Goal: Task Accomplishment & Management: Use online tool/utility

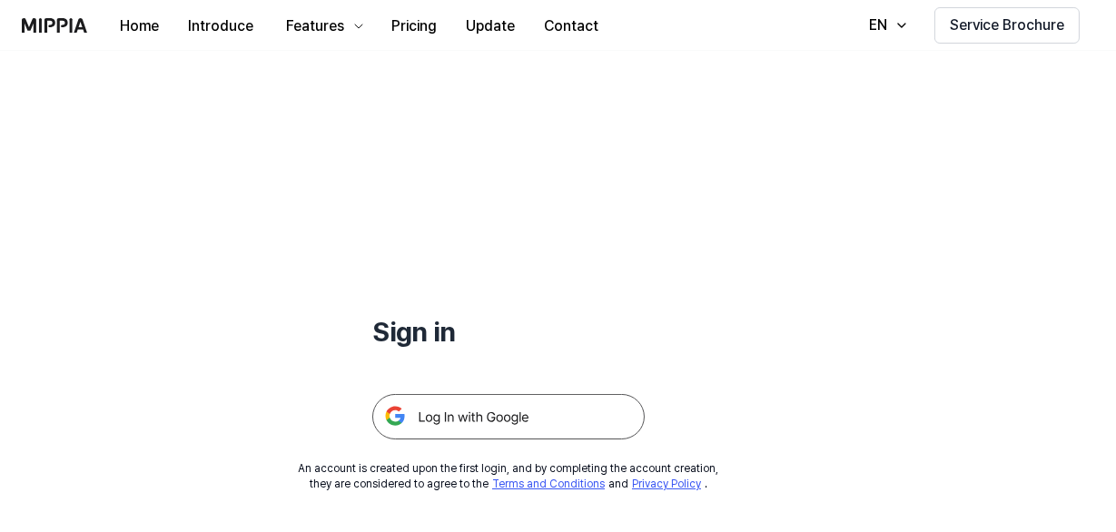
click at [481, 411] on img at bounding box center [508, 416] width 273 height 45
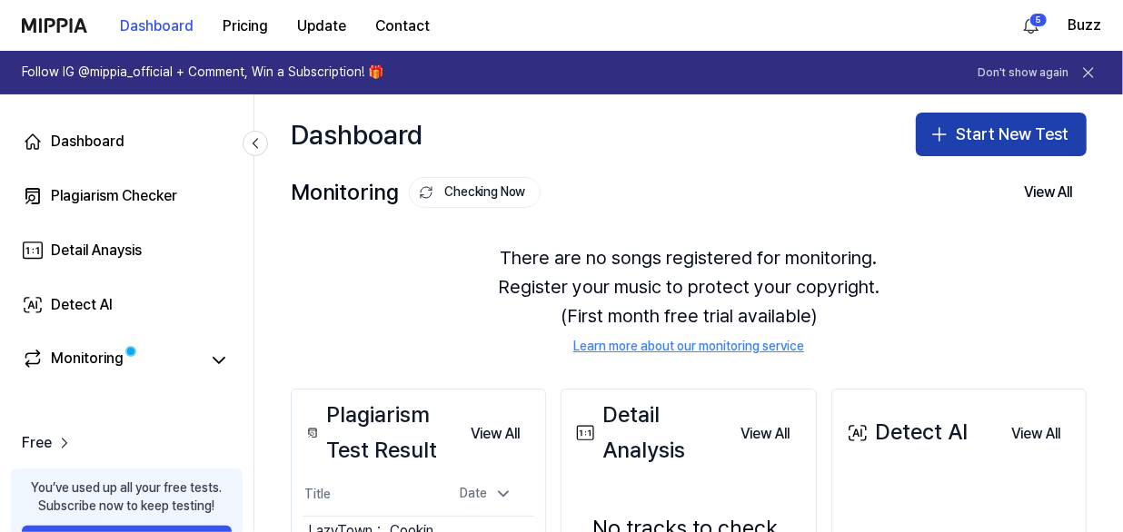
click at [976, 130] on button "Start New Test" at bounding box center [1001, 135] width 171 height 44
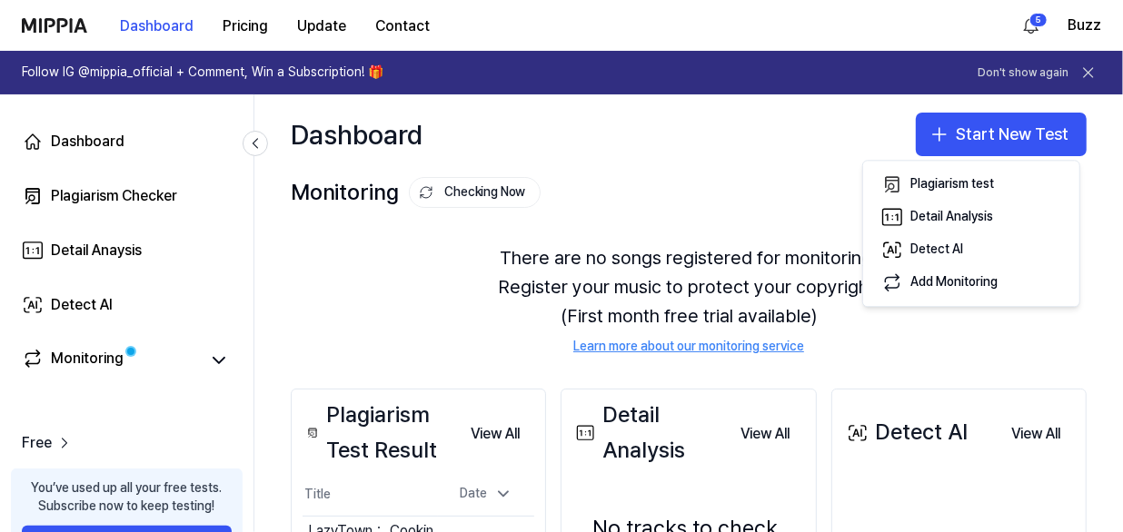
click at [655, 192] on div "Monitoring Checking Now View All" at bounding box center [689, 192] width 796 height 29
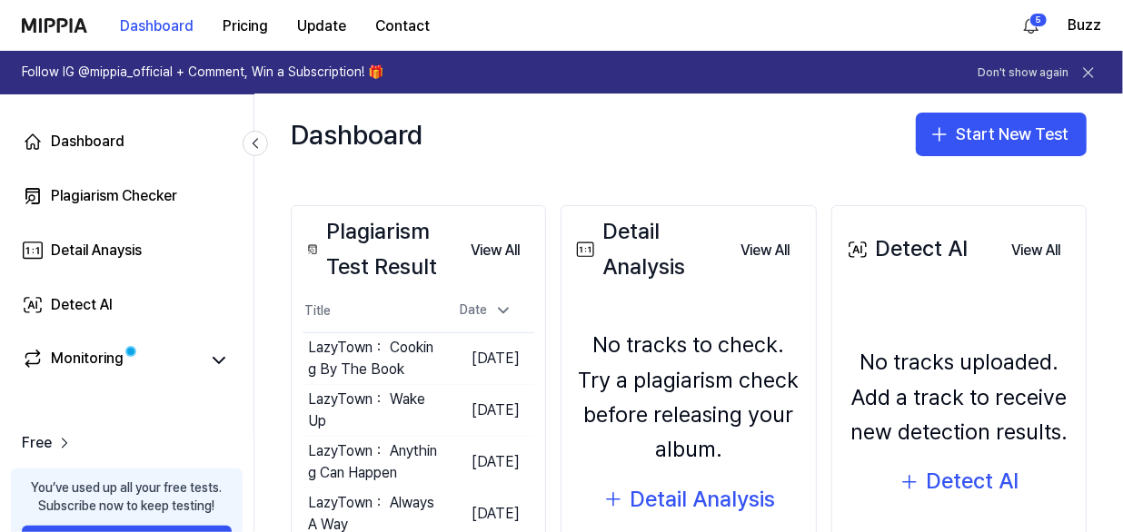
scroll to position [301, 0]
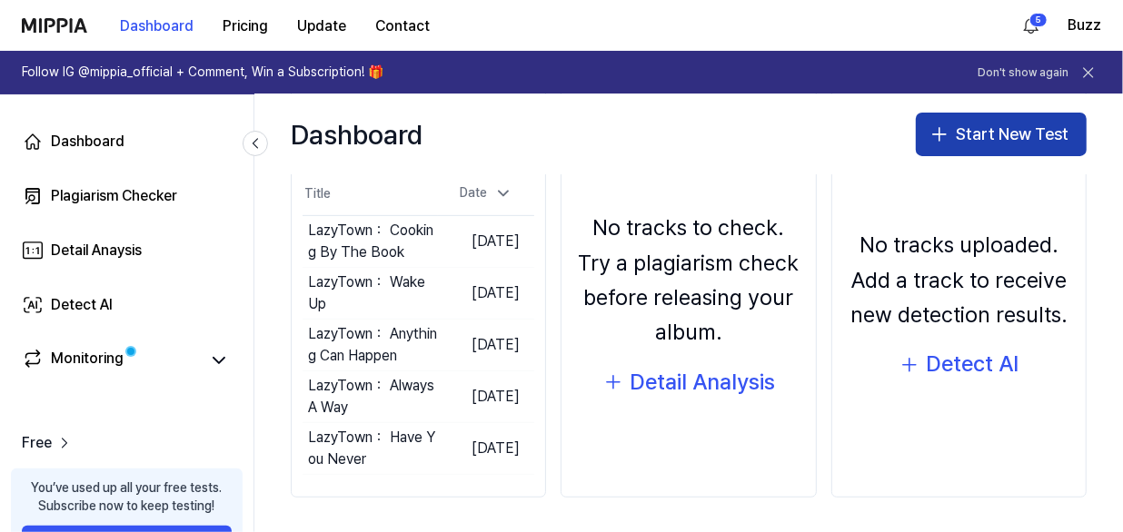
click at [971, 136] on button "Start New Test" at bounding box center [1001, 135] width 171 height 44
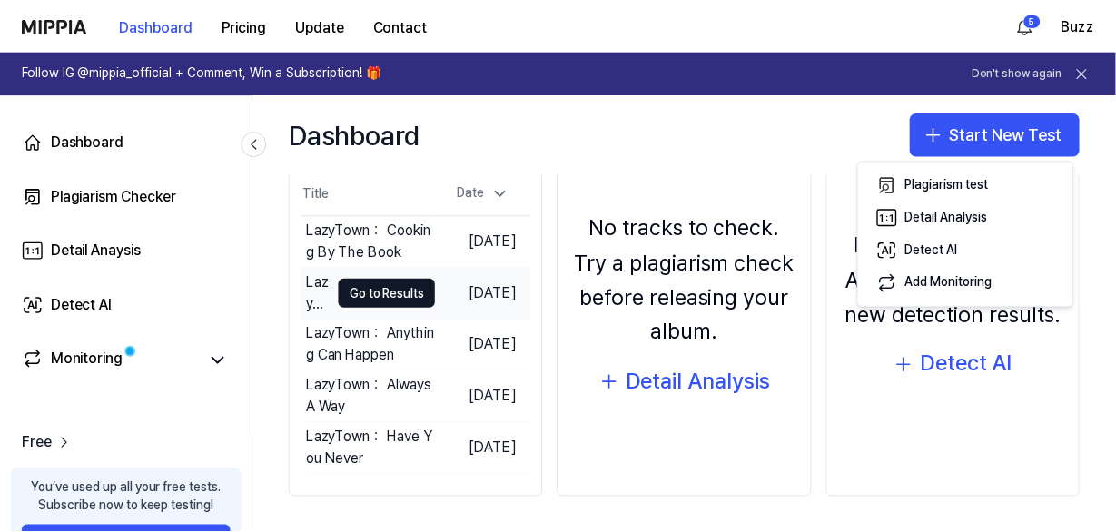
scroll to position [0, 0]
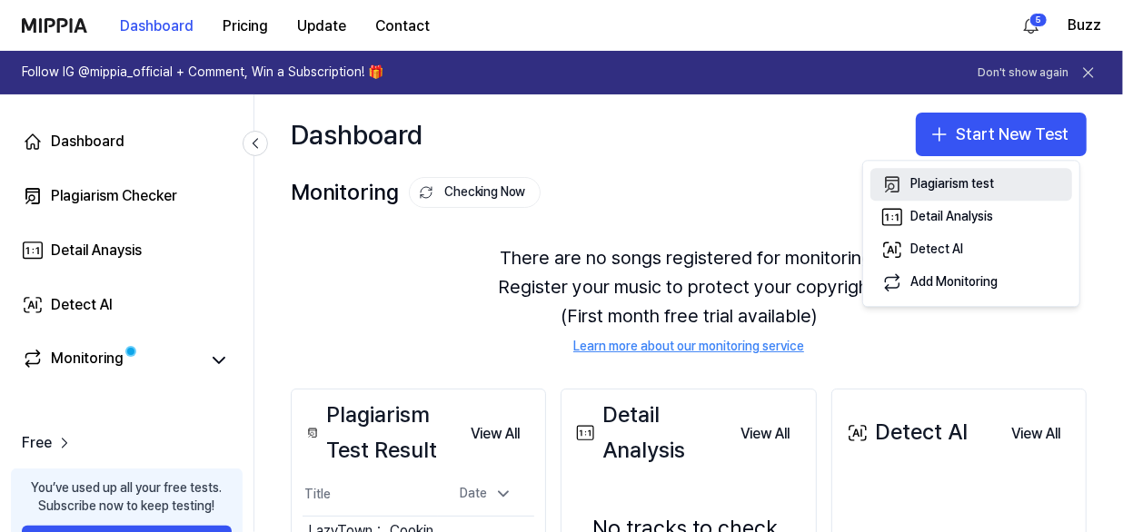
click at [915, 183] on div "Plagiarism test" at bounding box center [952, 185] width 84 height 18
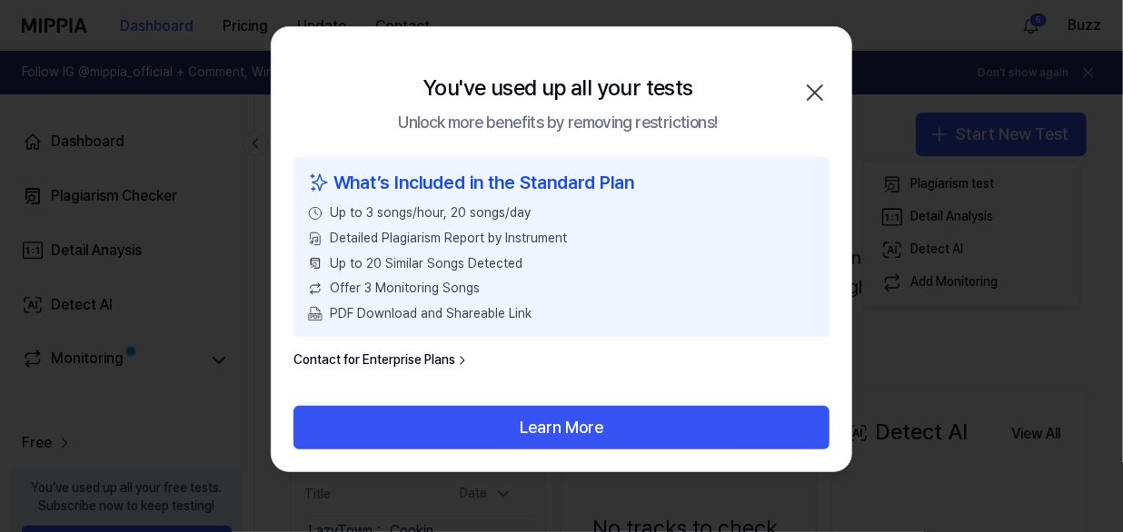
click at [416, 359] on link "Contact for Enterprise Plans" at bounding box center [381, 361] width 176 height 18
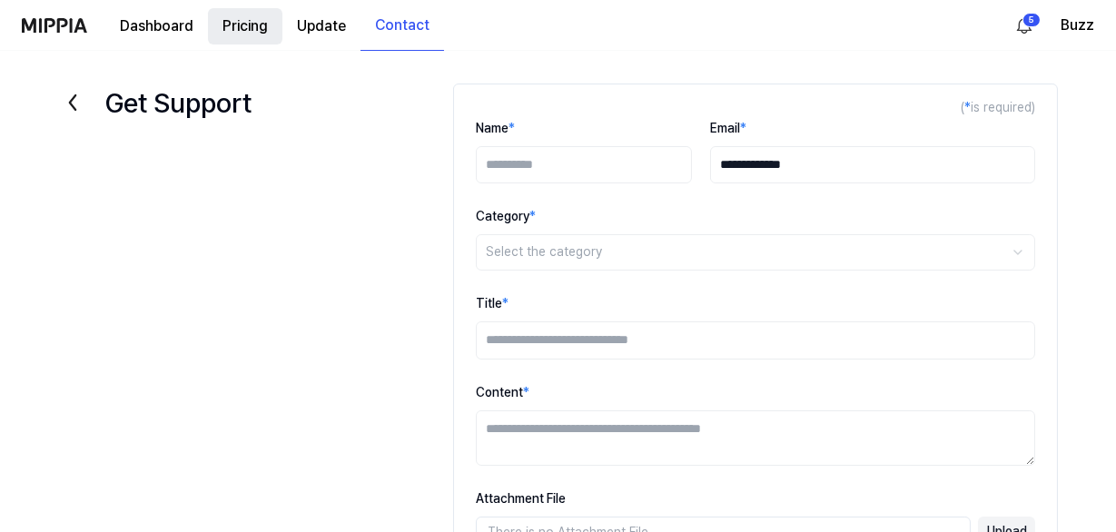
click at [256, 24] on button "Pricing" at bounding box center [245, 26] width 74 height 36
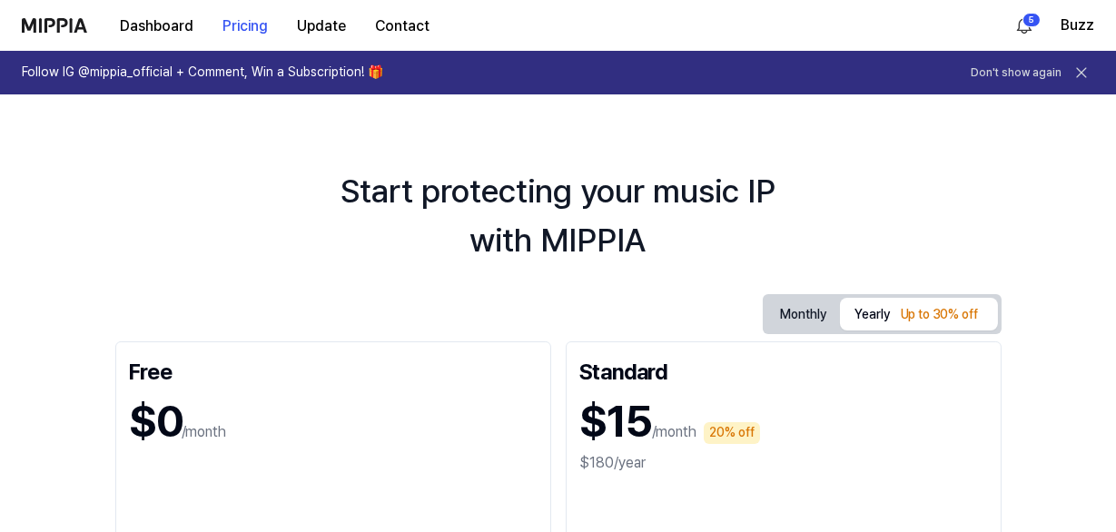
drag, startPoint x: 849, startPoint y: 410, endPoint x: 853, endPoint y: 398, distance: 12.4
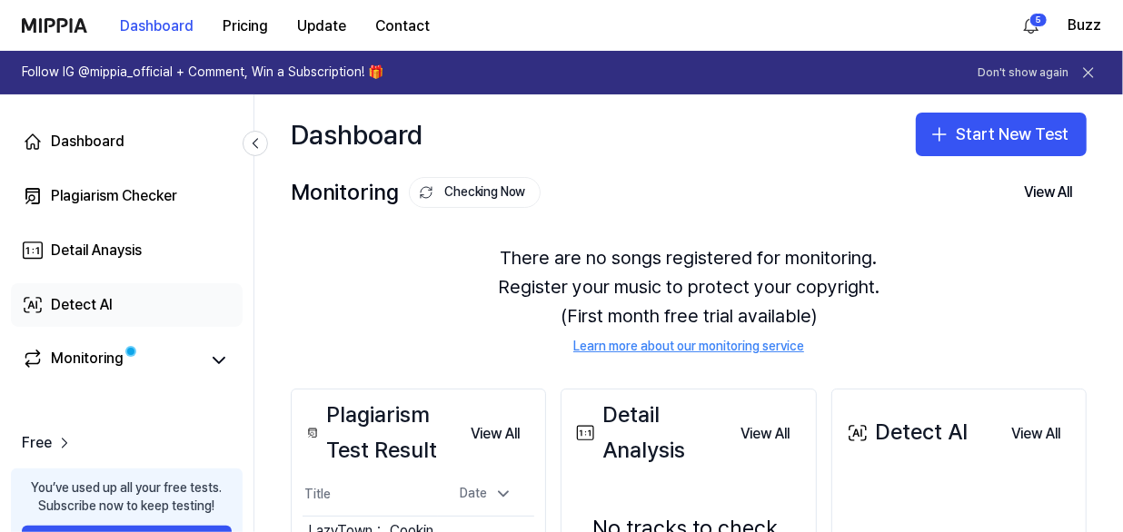
click at [84, 303] on div "Detect AI" at bounding box center [82, 305] width 62 height 22
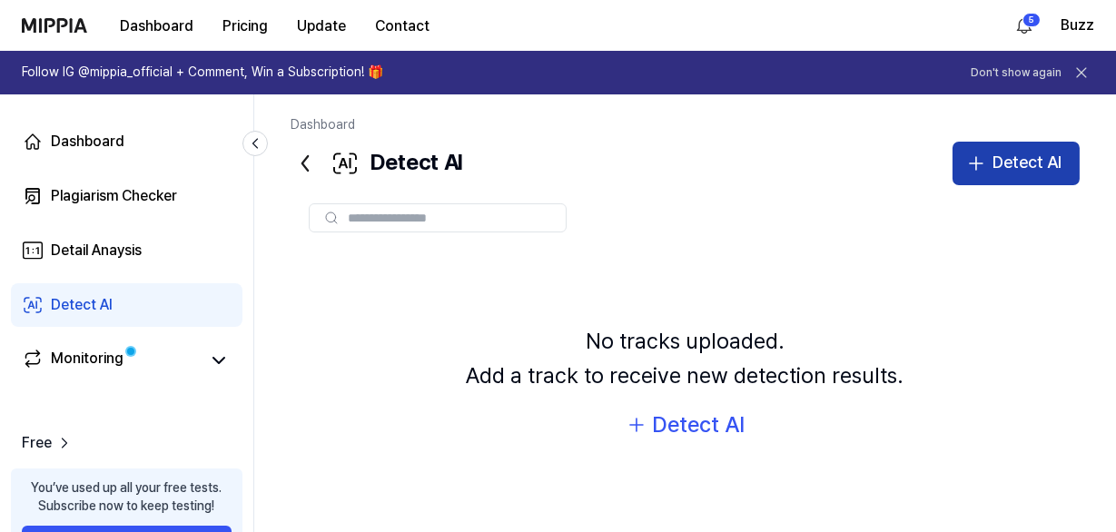
click at [997, 171] on div "Detect AI" at bounding box center [1027, 163] width 69 height 26
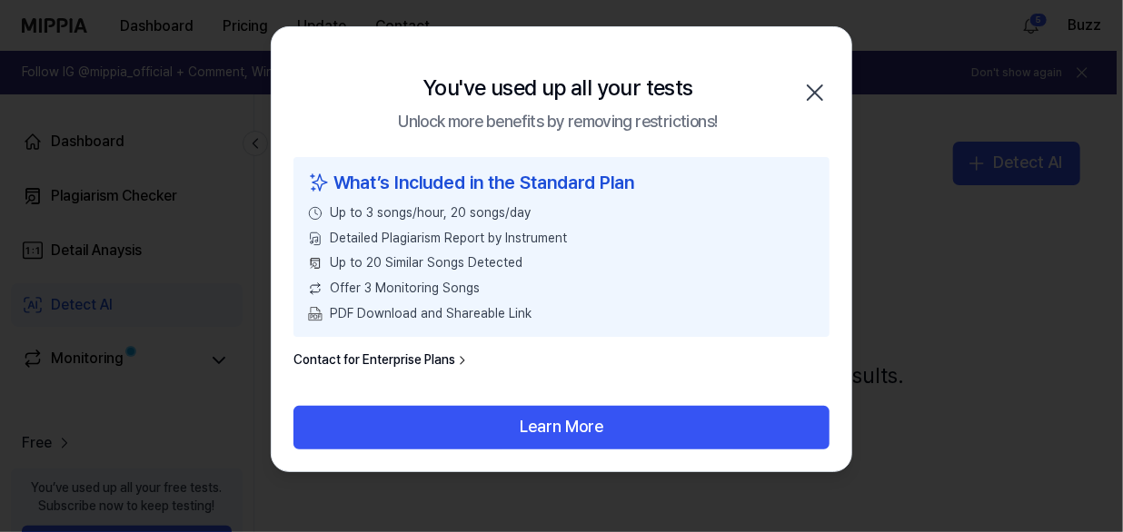
click at [819, 90] on icon "button" at bounding box center [814, 92] width 29 height 29
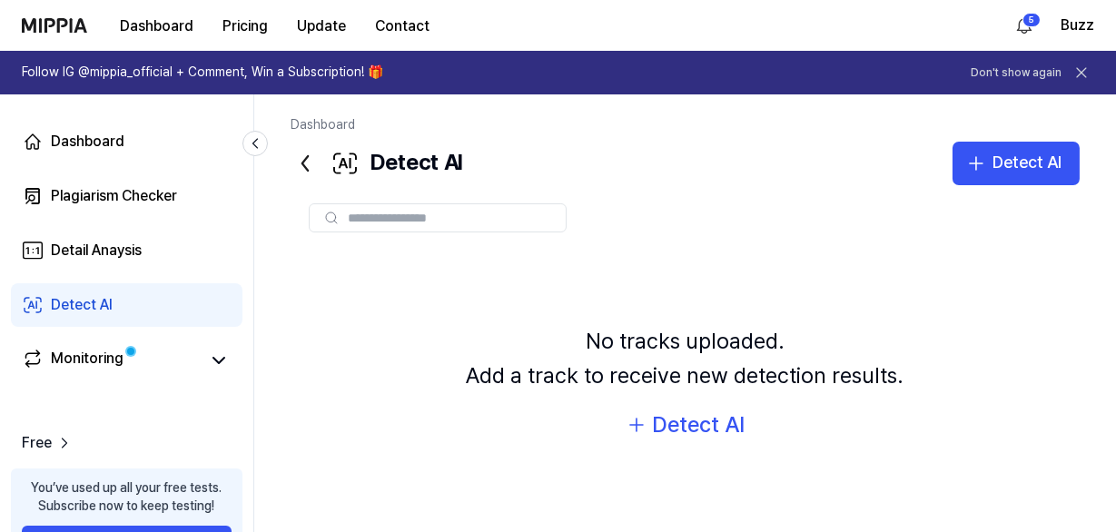
scroll to position [68, 0]
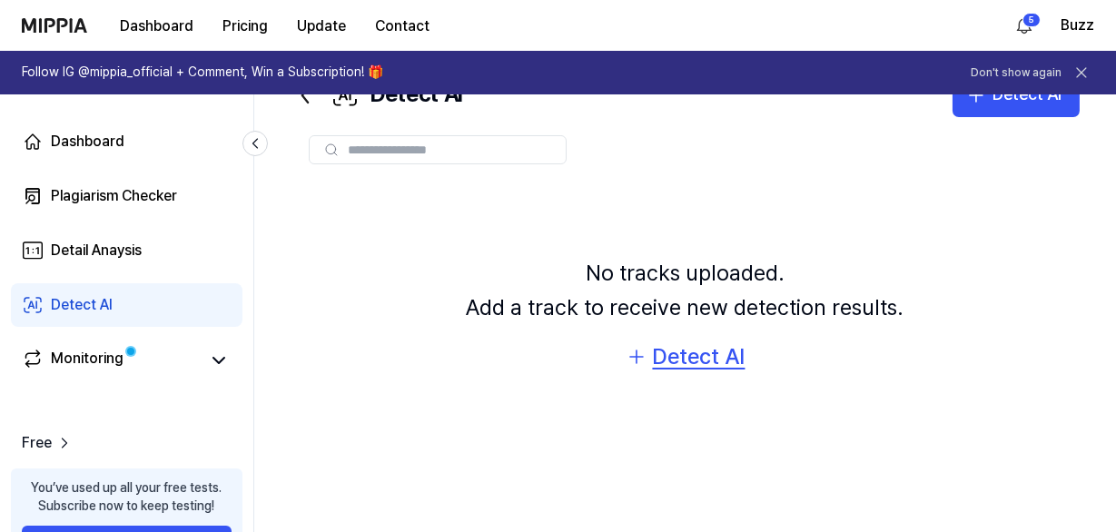
click at [716, 352] on div "Detect AI" at bounding box center [699, 357] width 93 height 35
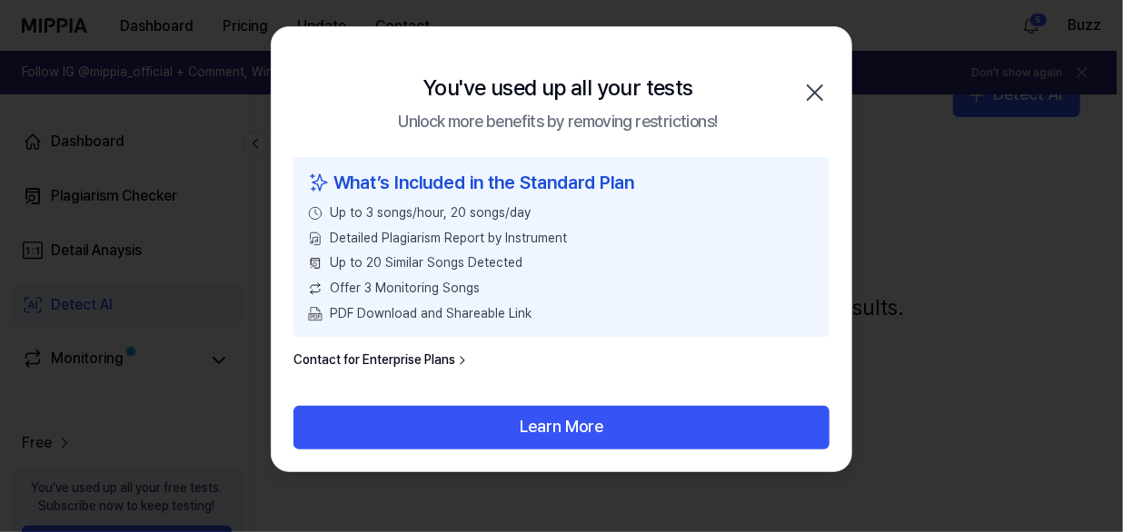
click at [812, 94] on icon "button" at bounding box center [815, 92] width 15 height 15
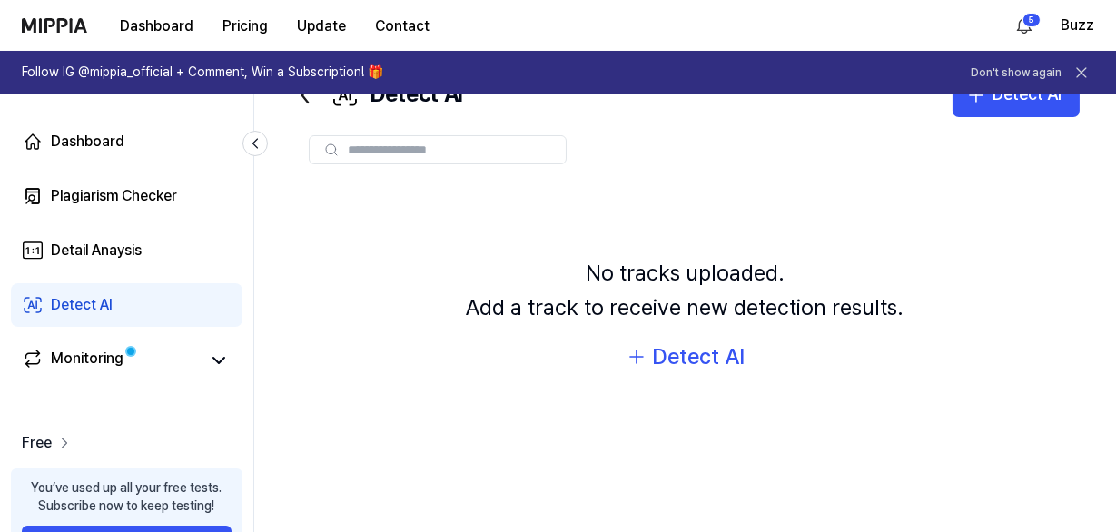
click at [43, 444] on span "Free" at bounding box center [37, 443] width 30 height 22
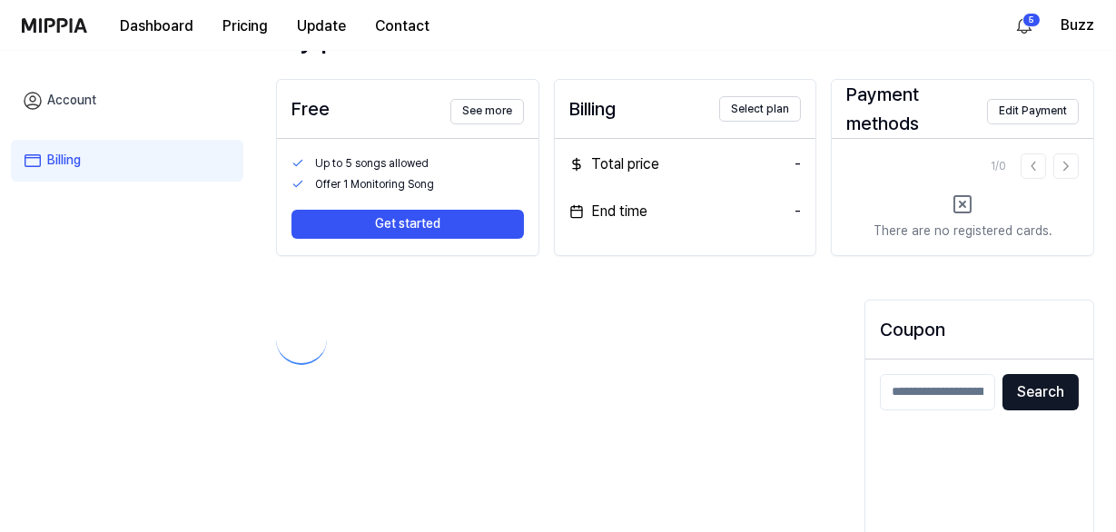
scroll to position [25, 0]
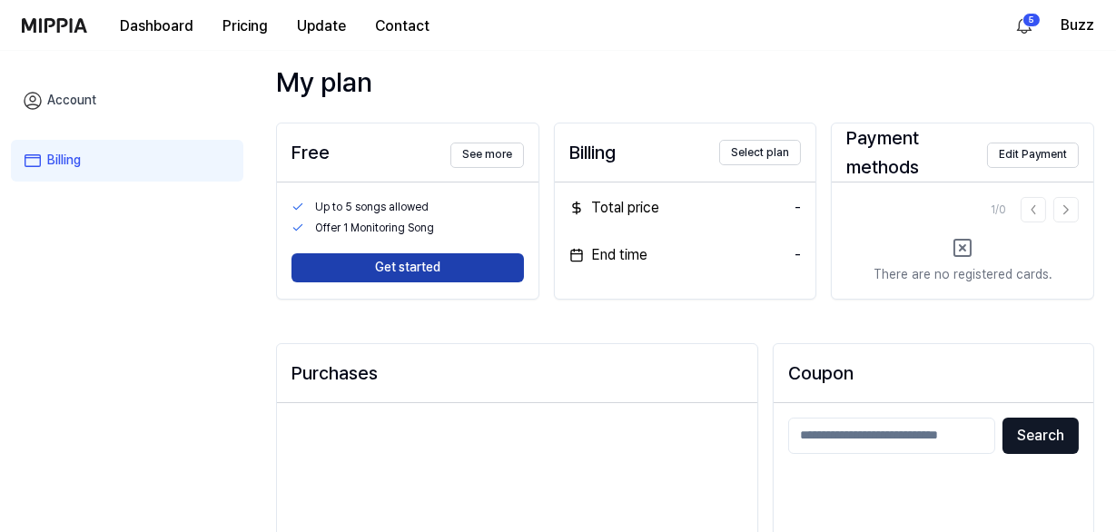
click at [408, 261] on button "Get started" at bounding box center [408, 267] width 233 height 29
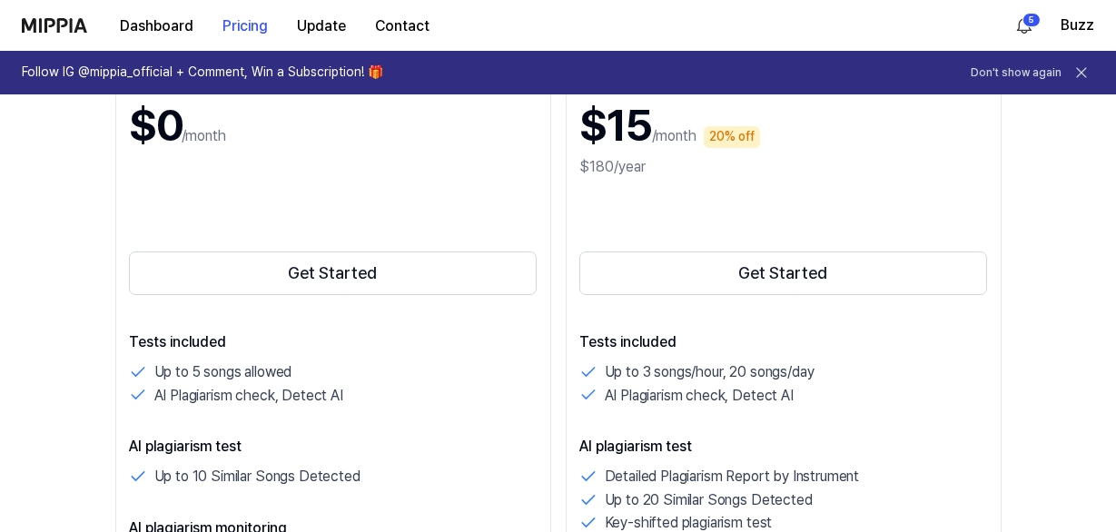
scroll to position [354, 0]
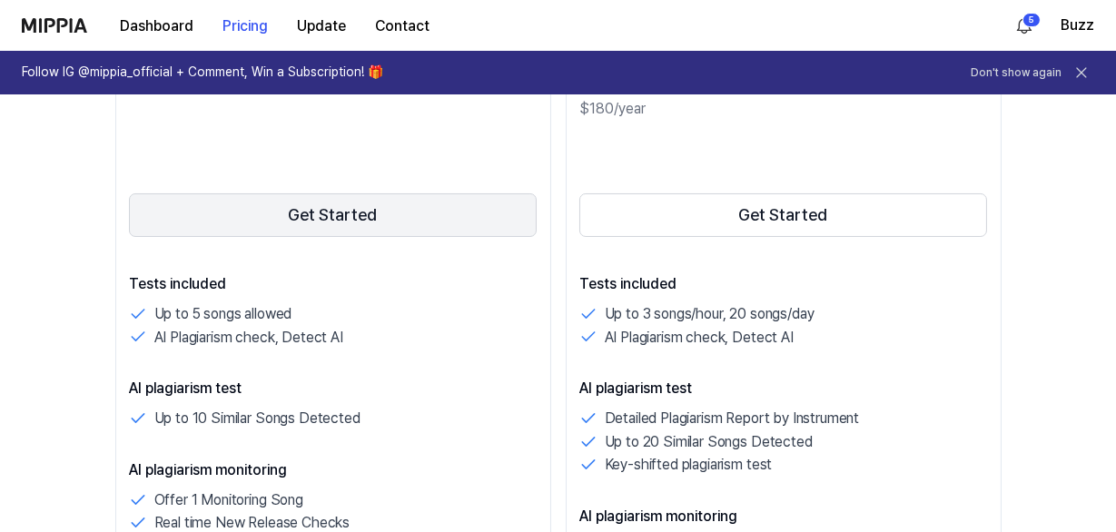
click at [359, 219] on button "Get Started" at bounding box center [333, 215] width 409 height 44
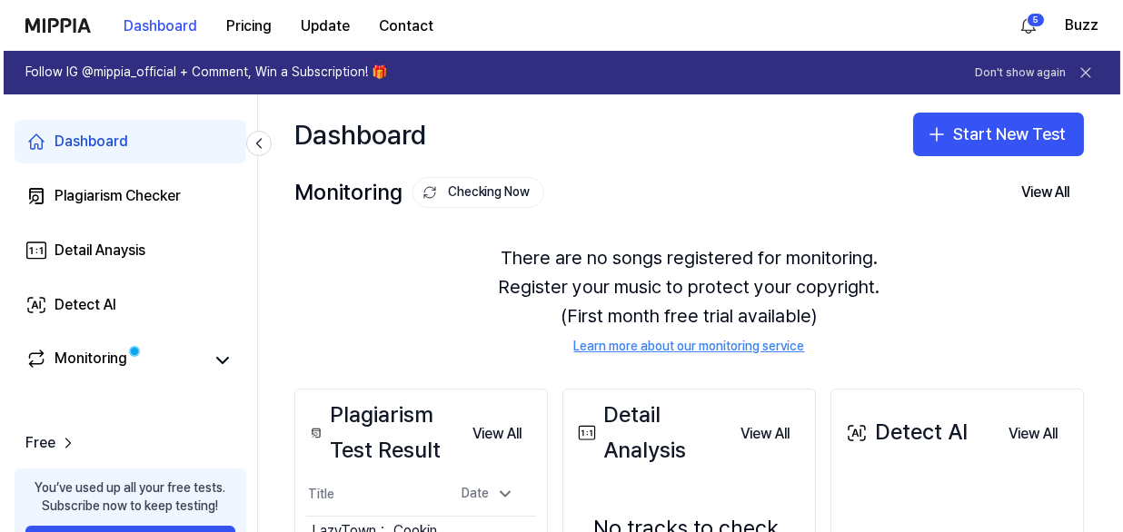
scroll to position [0, 0]
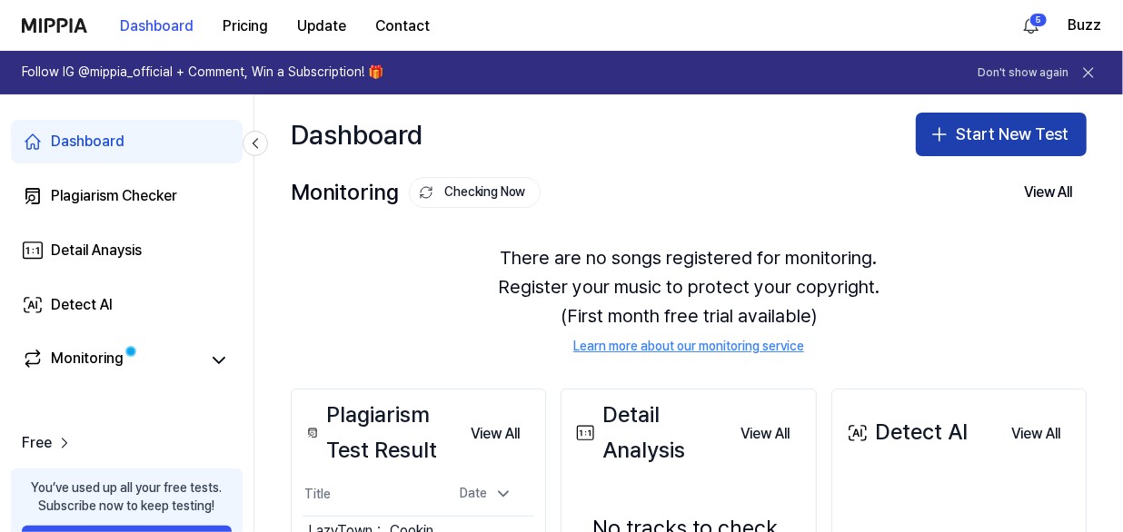
click at [954, 138] on button "Start New Test" at bounding box center [1001, 135] width 171 height 44
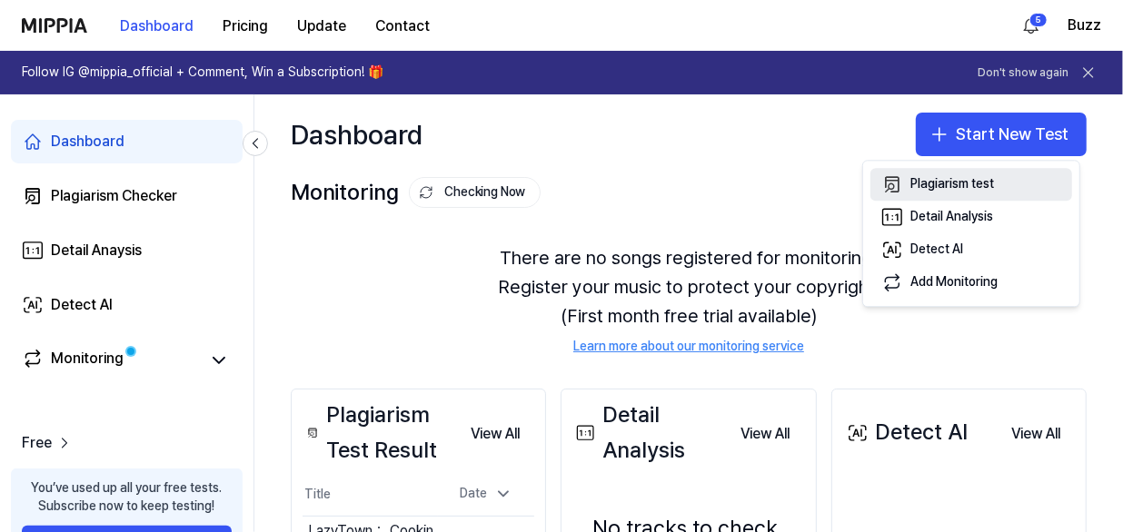
click at [923, 187] on div "Plagiarism test" at bounding box center [952, 185] width 84 height 18
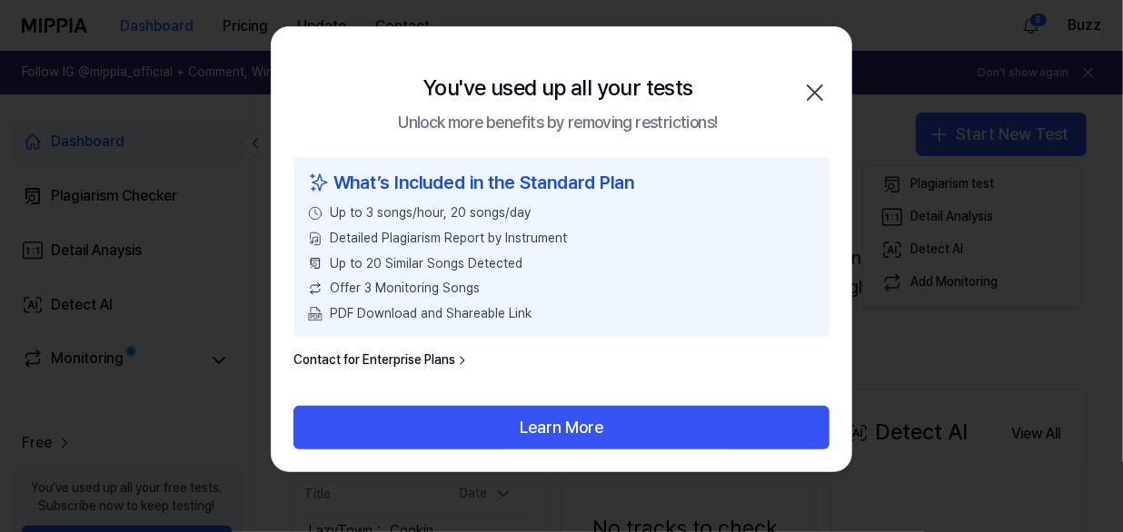
click at [814, 89] on icon "button" at bounding box center [814, 92] width 29 height 29
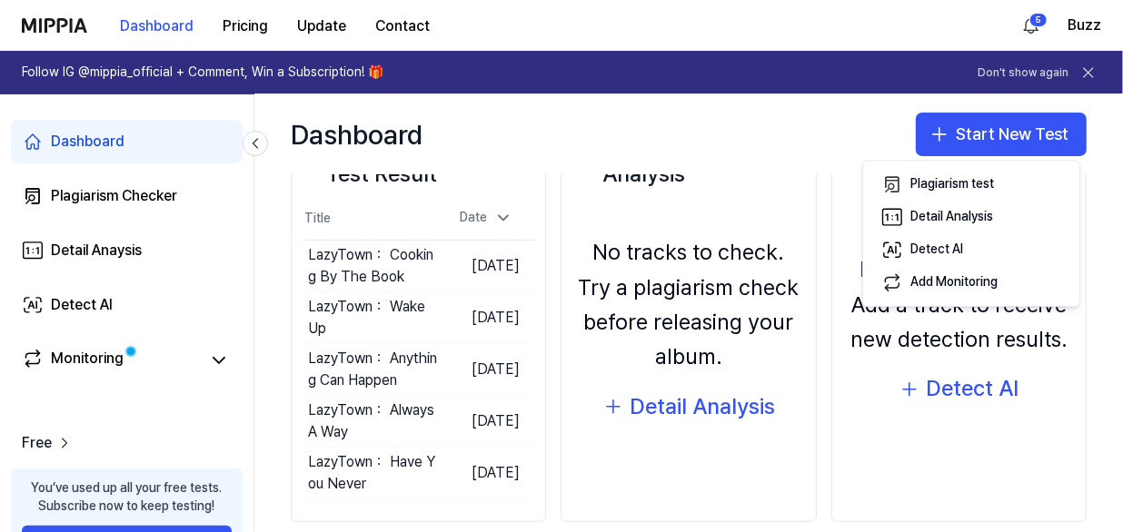
scroll to position [301, 0]
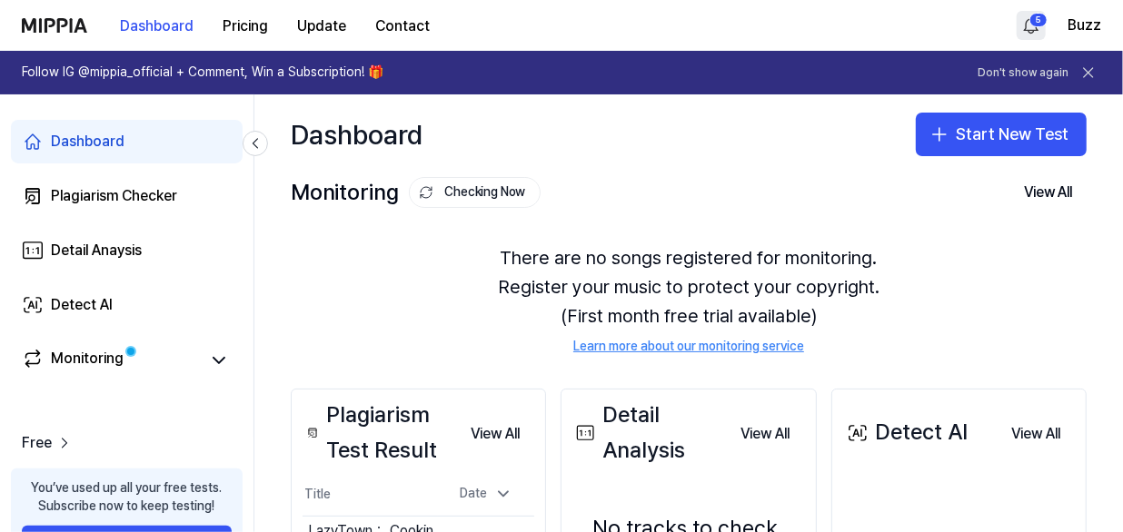
click at [1031, 26] on html "Dashboard Pricing Update Contact 5 Buzz Follow IG @mippia_official + Comment, W…" at bounding box center [561, 266] width 1123 height 532
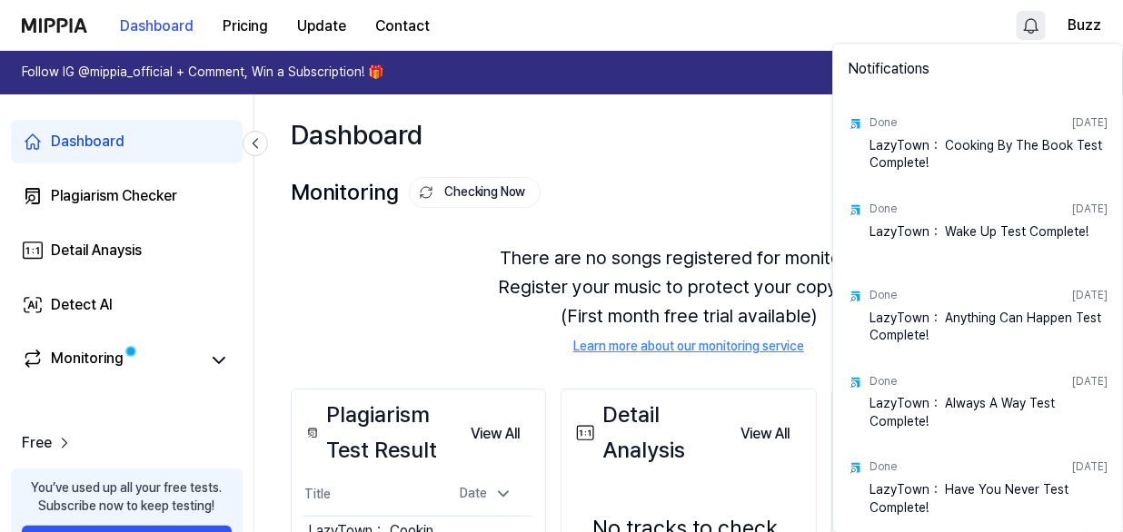
click at [710, 51] on html "Dashboard Pricing Update Contact Buzz Follow IG @mippia_official + Comment, Win…" at bounding box center [561, 266] width 1123 height 532
